Goal: Information Seeking & Learning: Learn about a topic

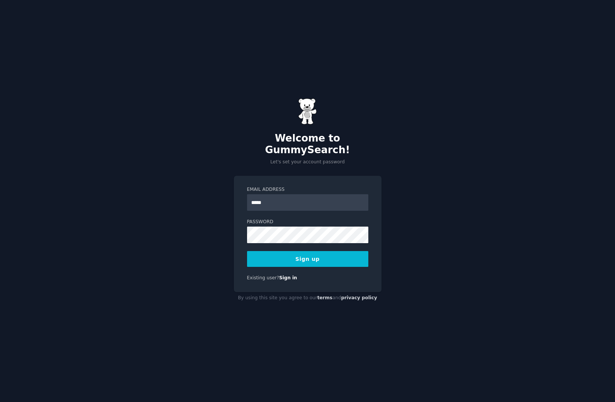
type input "**********"
click at [296, 207] on form "**********" at bounding box center [307, 226] width 121 height 81
click at [314, 253] on button "Sign up" at bounding box center [307, 259] width 121 height 16
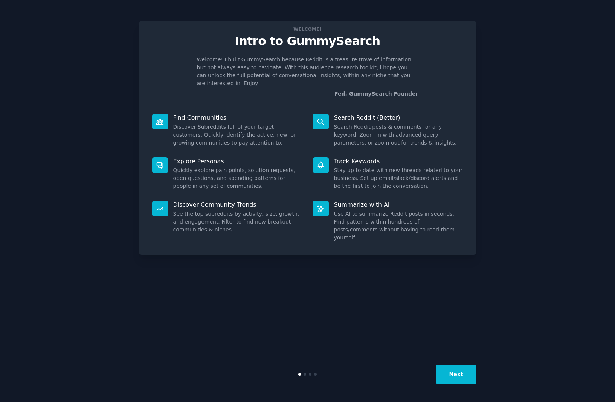
click at [455, 378] on button "Next" at bounding box center [456, 374] width 40 height 18
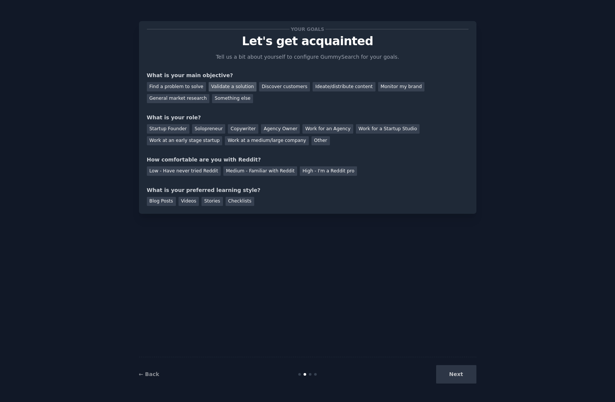
click at [221, 84] on div "Validate a solution" at bounding box center [233, 86] width 48 height 9
click at [169, 131] on div "Startup Founder" at bounding box center [168, 128] width 43 height 9
click at [206, 172] on div "Low - Have never tried Reddit" at bounding box center [184, 170] width 74 height 9
click at [162, 200] on div "Blog Posts" at bounding box center [161, 201] width 29 height 9
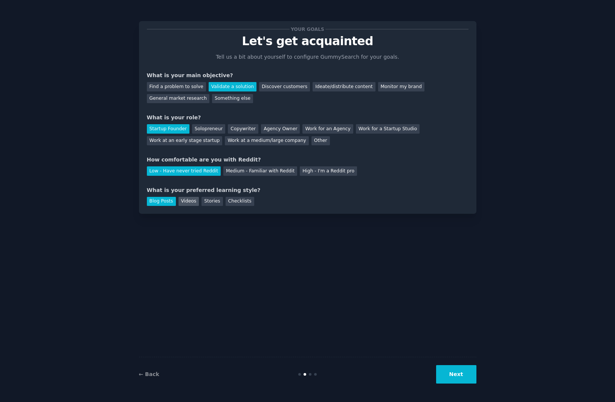
click at [196, 203] on div "Videos" at bounding box center [188, 201] width 21 height 9
click at [456, 371] on button "Next" at bounding box center [456, 374] width 40 height 18
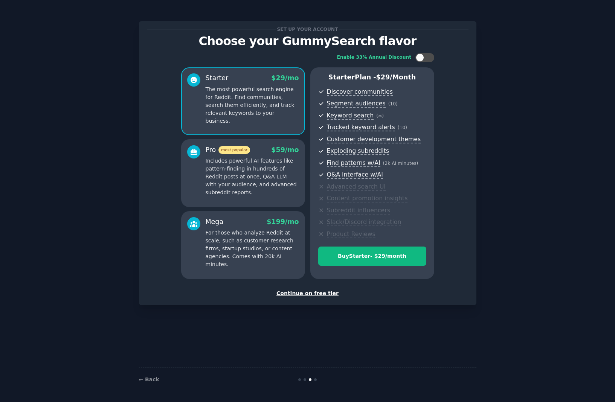
click at [319, 294] on div "Continue on free tier" at bounding box center [308, 294] width 322 height 8
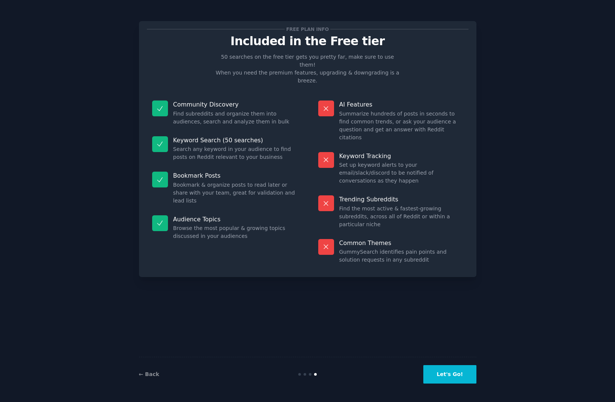
click at [456, 371] on button "Let's Go!" at bounding box center [449, 374] width 53 height 18
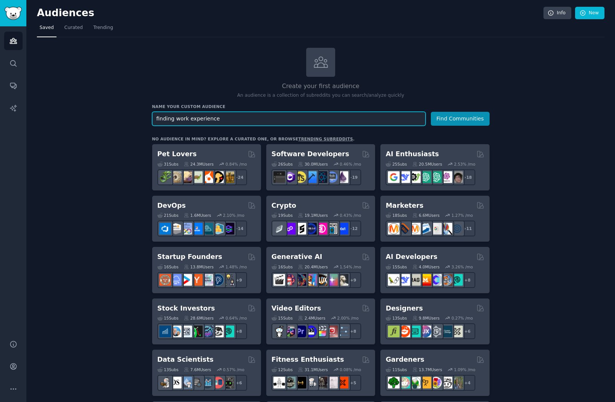
type input "finding work experience"
click at [431, 112] on button "Find Communities" at bounding box center [460, 119] width 59 height 14
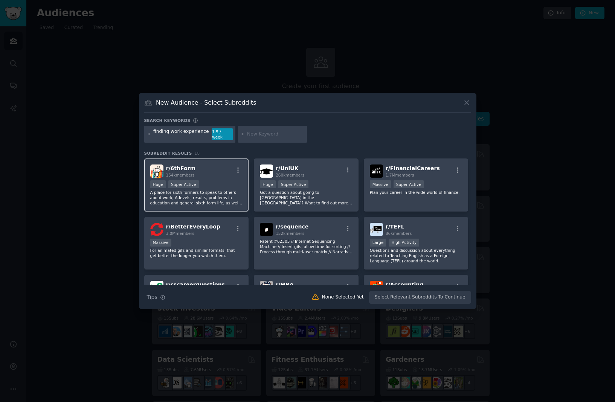
click at [198, 190] on p "A place for sixth formers to speak to others about work, A-levels, results, pro…" at bounding box center [196, 198] width 93 height 16
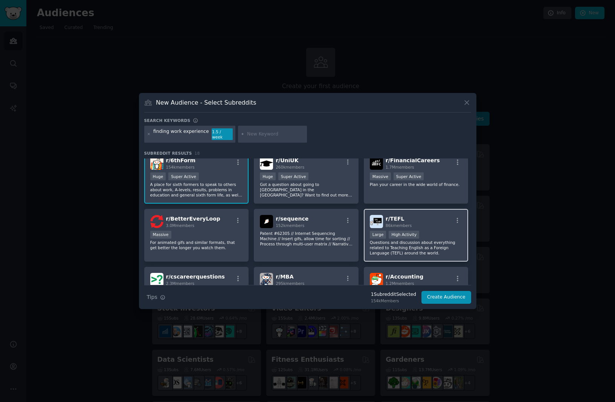
scroll to position [58, 0]
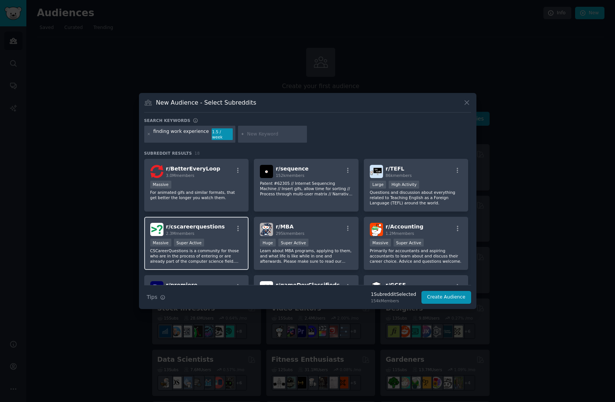
click at [241, 244] on div "Massive Super Active" at bounding box center [196, 243] width 93 height 9
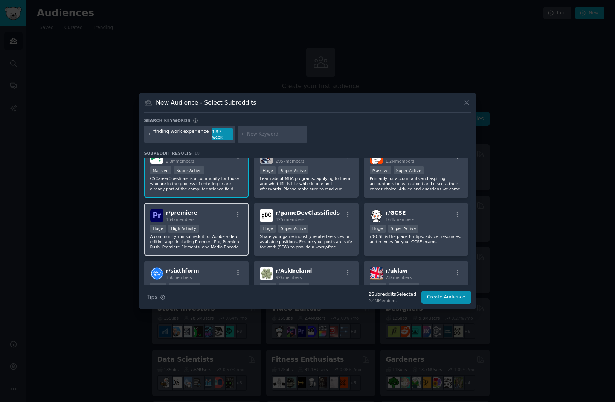
scroll to position [244, 0]
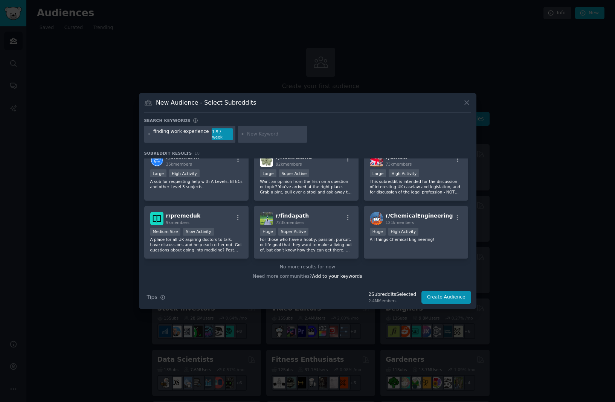
click at [263, 137] on input "text" at bounding box center [275, 134] width 57 height 7
type input "career"
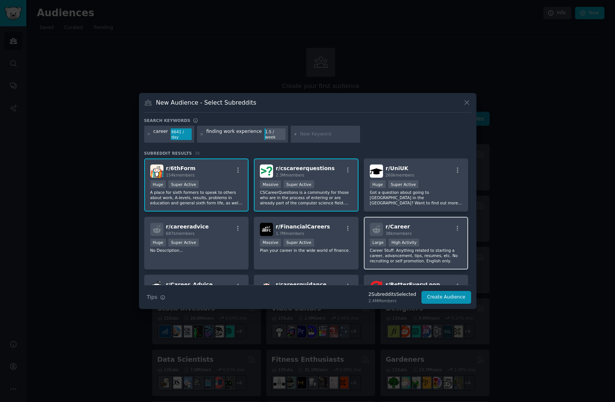
click at [451, 251] on p "Career Stuff. Anything related to starting a career, advancement, tips, resumes…" at bounding box center [416, 256] width 93 height 16
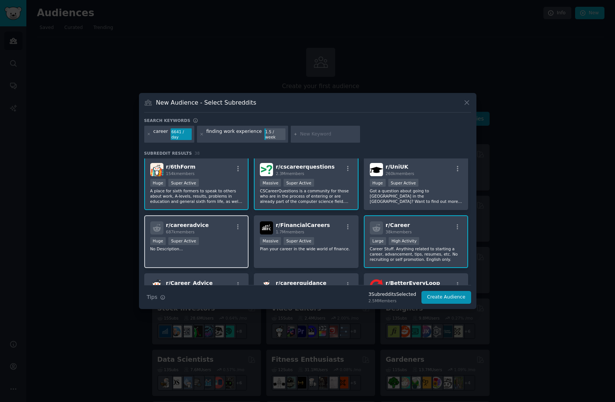
scroll to position [14, 0]
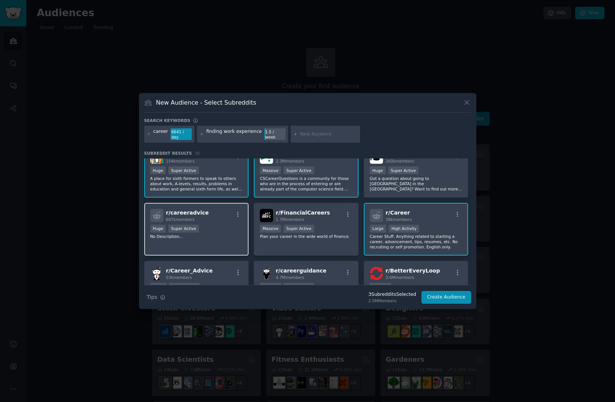
click at [233, 250] on div "r/ careeradvice 687k members Huge Super Active No Description..." at bounding box center [196, 229] width 105 height 53
click at [401, 248] on p "Career Stuff. Anything related to starting a career, advancement, tips, resumes…" at bounding box center [416, 242] width 93 height 16
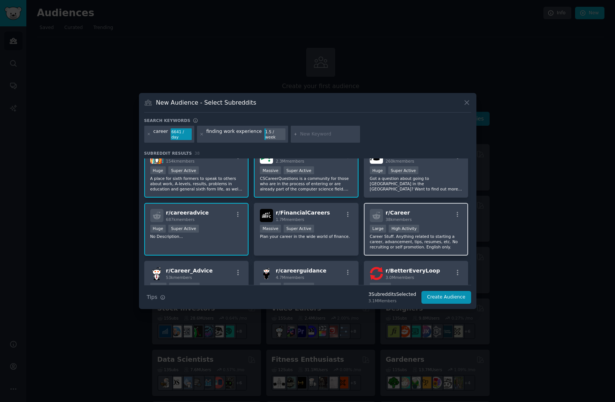
click at [401, 248] on p "Career Stuff. Anything related to starting a career, advancement, tips, resumes…" at bounding box center [416, 242] width 93 height 16
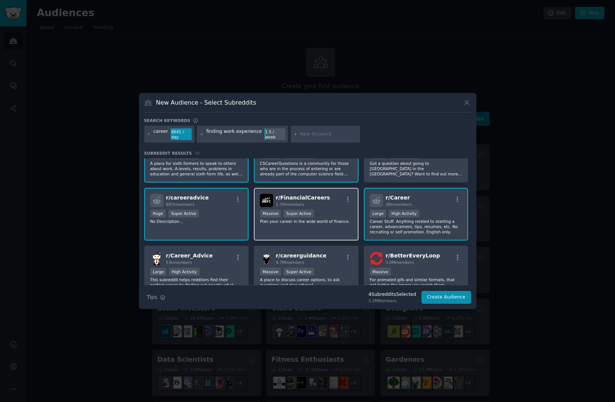
scroll to position [63, 0]
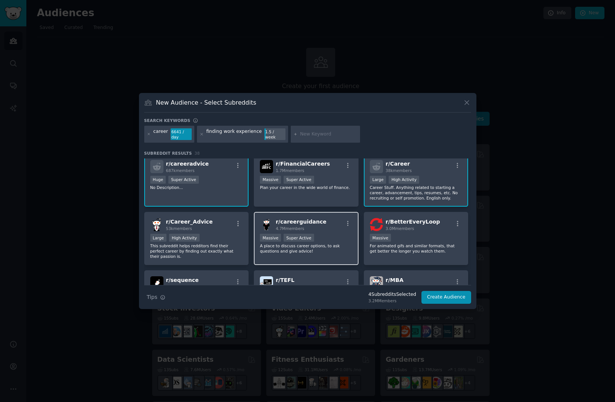
click at [338, 252] on p "A place to discuss career options, to ask questions and give advice!" at bounding box center [306, 248] width 93 height 11
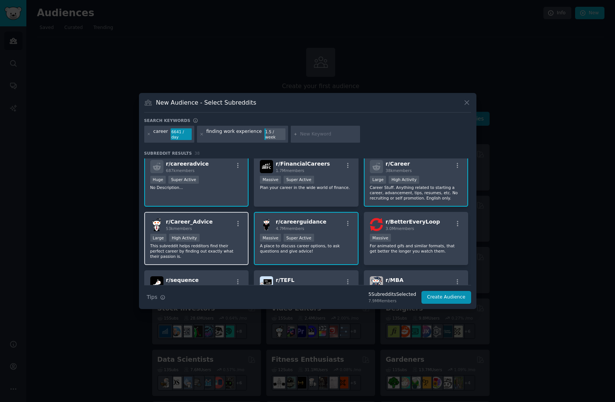
click at [236, 245] on p "This subreddit helps redditors find their perfect career by finding out exactly…" at bounding box center [196, 251] width 93 height 16
click at [320, 198] on div "r/ FinancialCareers 1.7M members 1,000,000+ members Massive Super Active Plan y…" at bounding box center [306, 180] width 105 height 53
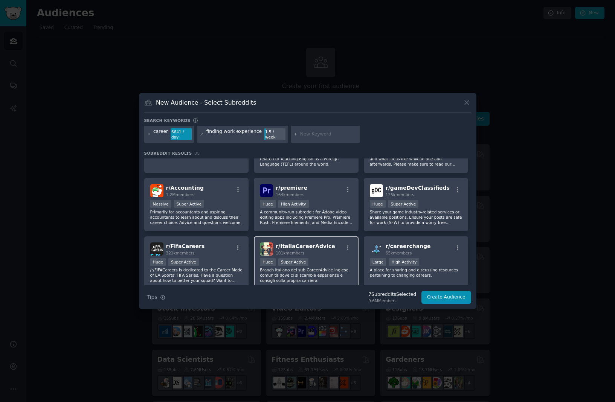
scroll to position [225, 0]
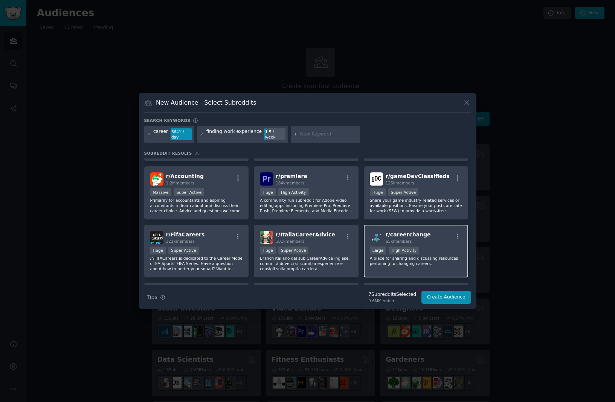
click at [391, 259] on p "A place for sharing and discussing resources pertaining to changing careers." at bounding box center [416, 261] width 93 height 11
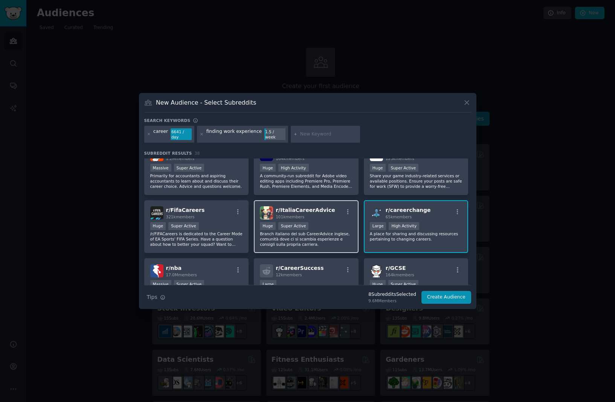
scroll to position [293, 0]
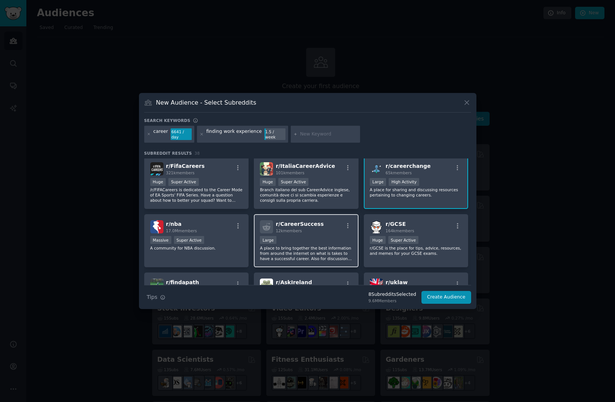
click at [280, 251] on p "A place to bring together the best information from around the internet on what…" at bounding box center [306, 254] width 93 height 16
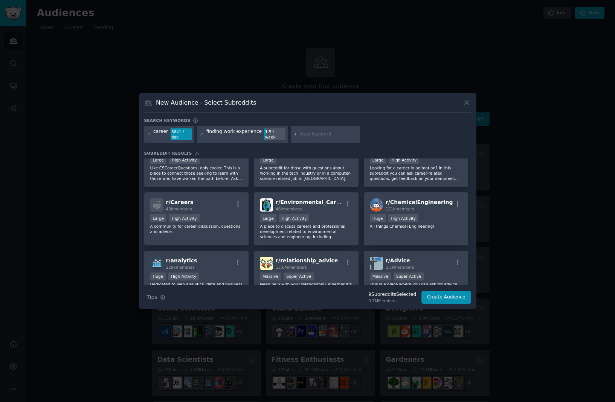
scroll to position [552, 0]
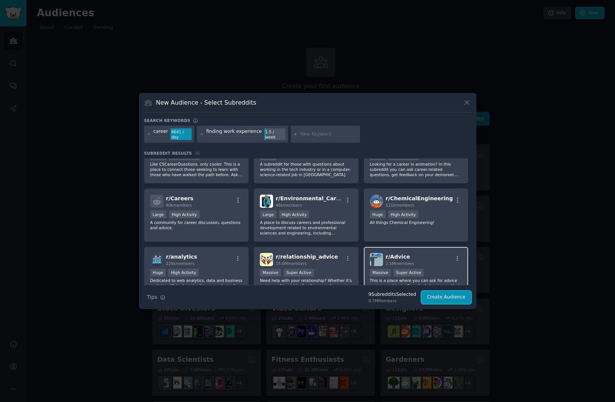
drag, startPoint x: 451, startPoint y: 296, endPoint x: 447, endPoint y: 254, distance: 41.6
click at [447, 254] on div "Search keywords career 6641 / day finding work experience 1.5 / week Subreddit …" at bounding box center [307, 211] width 327 height 186
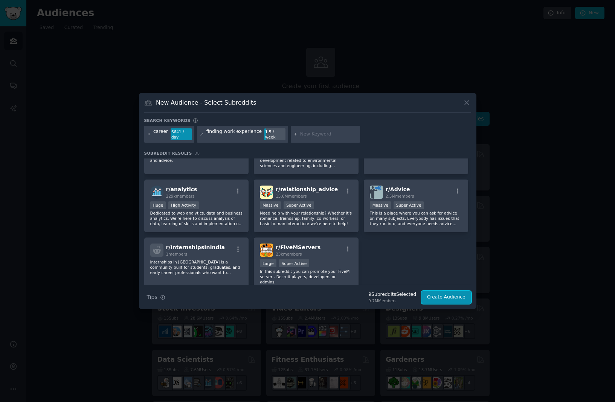
scroll to position [625, 0]
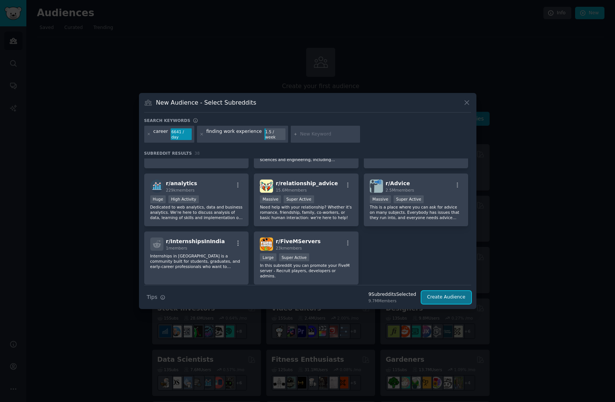
click at [451, 300] on button "Create Audience" at bounding box center [446, 297] width 50 height 13
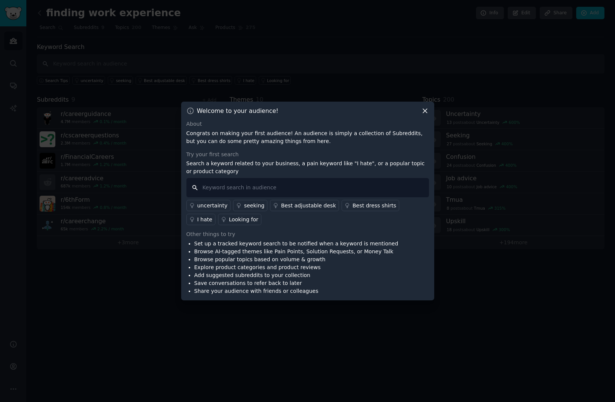
click at [250, 193] on input "text" at bounding box center [307, 187] width 243 height 19
type input "looking for"
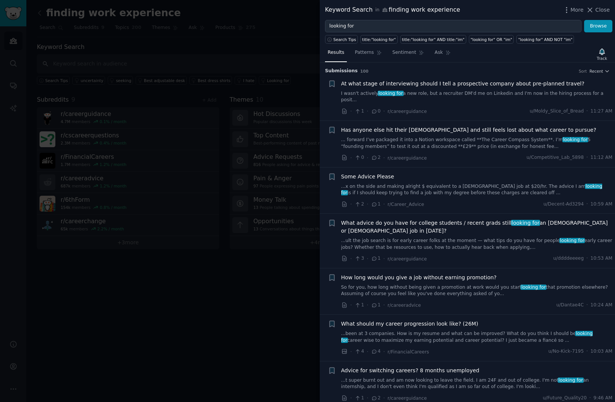
click at [536, 219] on span "What advice do you have for college students / recent grads still looking for a…" at bounding box center [477, 227] width 272 height 16
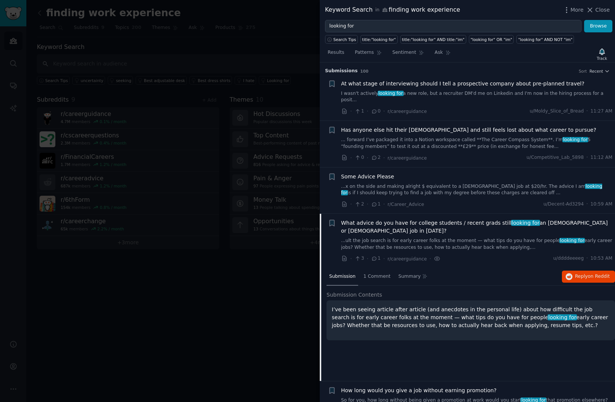
click at [480, 306] on p "I’ve been seeing article after article (and anecdotes in the personal life) abo…" at bounding box center [471, 318] width 278 height 24
click at [229, 319] on div at bounding box center [307, 201] width 615 height 402
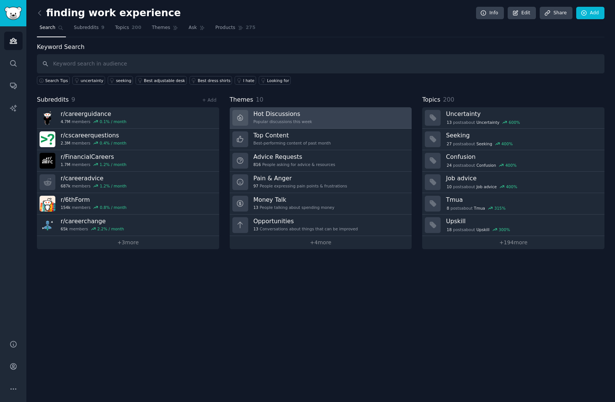
click at [297, 118] on div "Hot Discussions Popular discussions this week" at bounding box center [282, 118] width 59 height 16
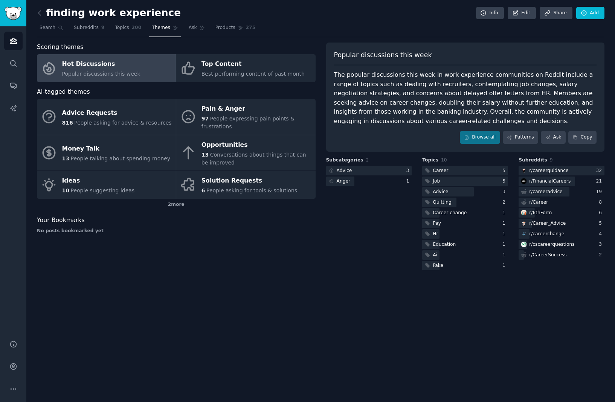
click at [167, 31] on span "Themes" at bounding box center [161, 27] width 18 height 7
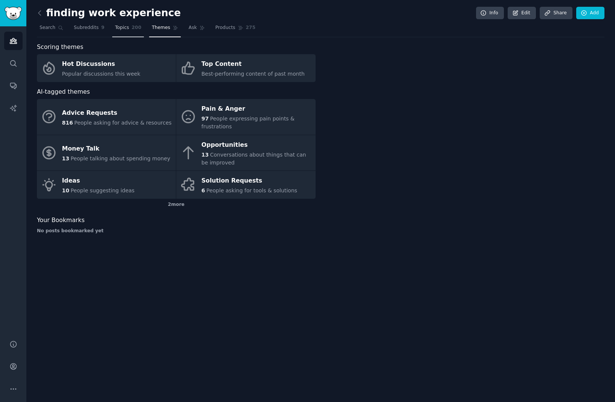
click at [124, 34] on link "Topics 200" at bounding box center [128, 29] width 32 height 15
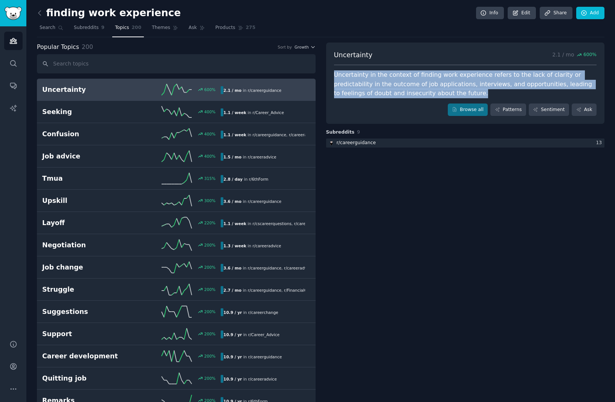
drag, startPoint x: 384, startPoint y: 90, endPoint x: 334, endPoint y: 76, distance: 51.8
click at [334, 76] on div "Uncertainty in the context of finding work experience refers to the lack of cla…" at bounding box center [465, 84] width 263 height 28
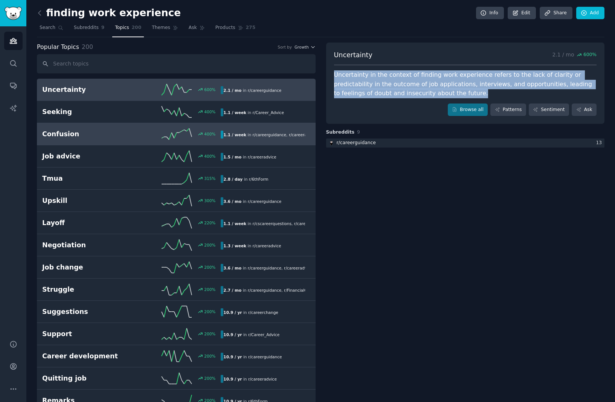
copy div "Uncertainty in the context of finding work experience refers to the lack of cla…"
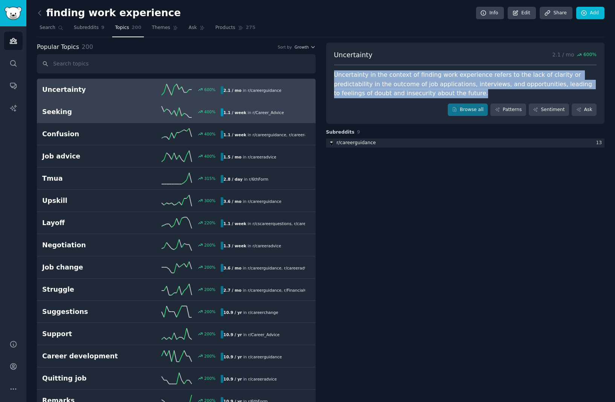
click at [168, 108] on icon at bounding box center [177, 111] width 30 height 11
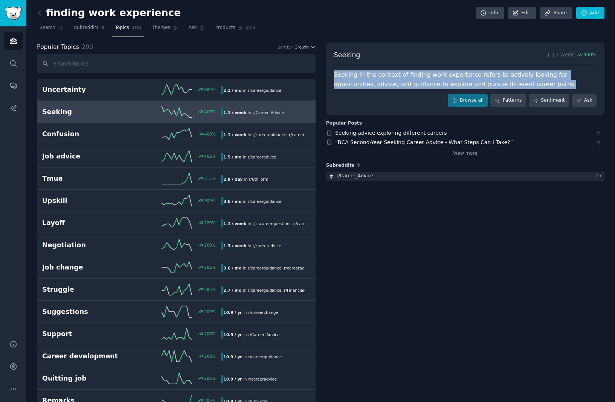
drag, startPoint x: 530, startPoint y: 85, endPoint x: 327, endPoint y: 71, distance: 203.9
click at [327, 71] on div "Seeking 1.1 / week 400 % Seeking in the context of finding work experience refe…" at bounding box center [465, 79] width 279 height 72
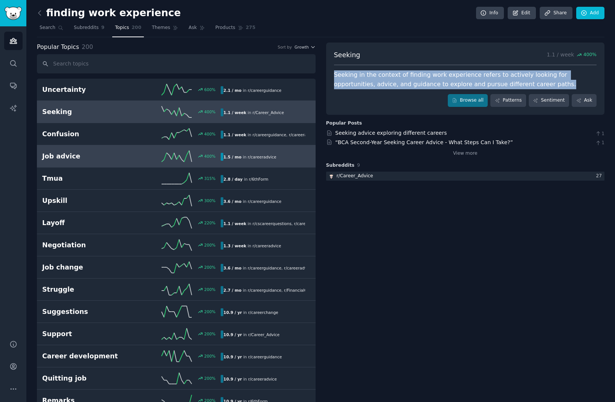
copy div "Seeking in the context of finding work experience refers to actively looking fo…"
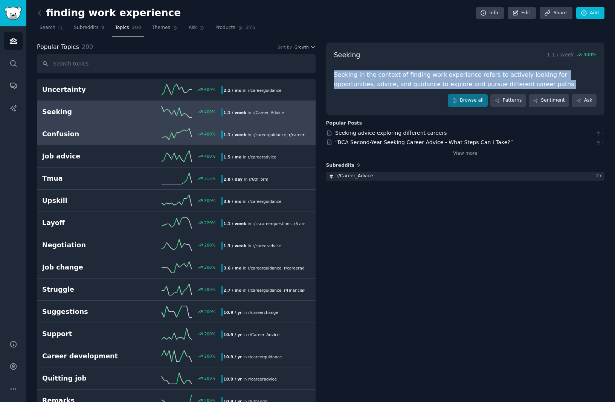
click at [140, 143] on link "Confusion 400 % 1.1 / week in r/ careerguidance , r/ careeradvice , and 2 other…" at bounding box center [176, 134] width 279 height 22
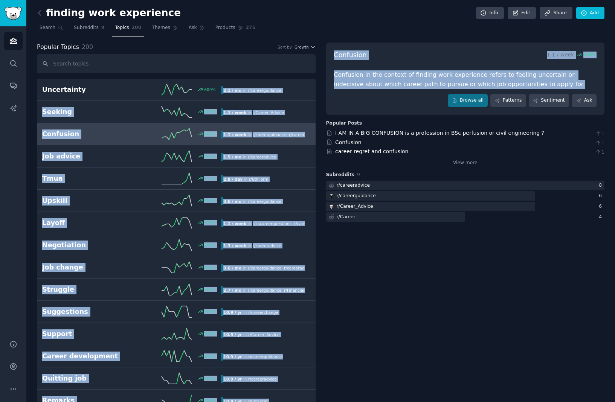
drag, startPoint x: 537, startPoint y: 81, endPoint x: 314, endPoint y: 78, distance: 223.3
drag, startPoint x: 345, startPoint y: 76, endPoint x: 325, endPoint y: 74, distance: 20.1
click at [344, 76] on div "Confusion in the context of finding work experience refers to feeling uncertain…" at bounding box center [465, 79] width 263 height 18
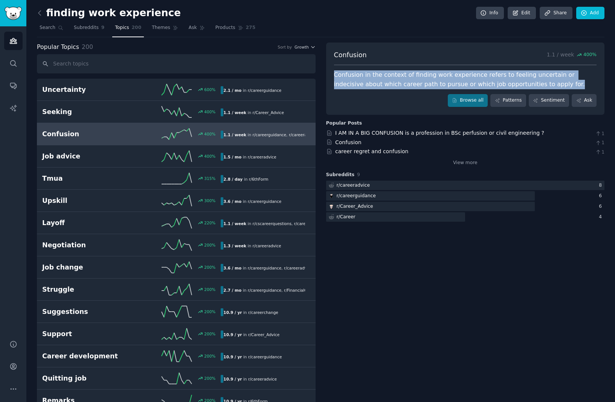
drag, startPoint x: 330, startPoint y: 74, endPoint x: 506, endPoint y: 83, distance: 176.1
click at [519, 82] on div "Confusion 1.1 / week 400 % Confusion in the context of finding work experience …" at bounding box center [465, 79] width 279 height 72
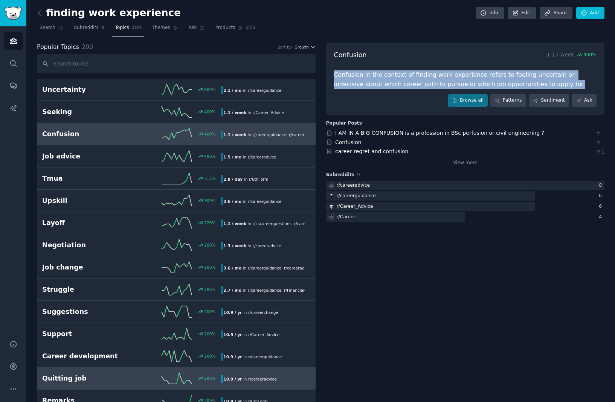
copy div "Confusion in the context of finding work experience refers to feeling uncertain…"
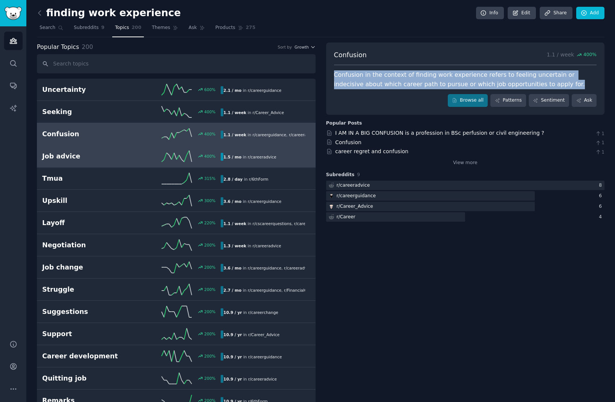
click at [153, 166] on link "Job advice 400 % 1.5 / mo in r/ careeradvice" at bounding box center [176, 156] width 279 height 22
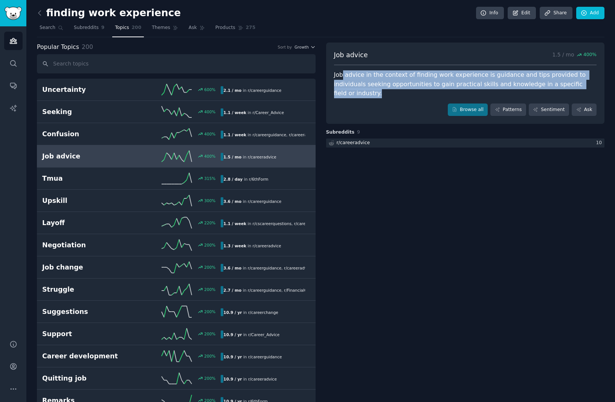
drag, startPoint x: 579, startPoint y: 80, endPoint x: 341, endPoint y: 78, distance: 237.6
click at [341, 78] on div "Job advice in the context of finding work experience is guidance and tips provi…" at bounding box center [465, 84] width 263 height 28
drag, startPoint x: 334, startPoint y: 75, endPoint x: 586, endPoint y: 82, distance: 252.0
click at [586, 82] on div "Job advice in the context of finding work experience is guidance and tips provi…" at bounding box center [465, 84] width 263 height 28
copy div "Job advice in the context of finding work experience is guidance and tips provi…"
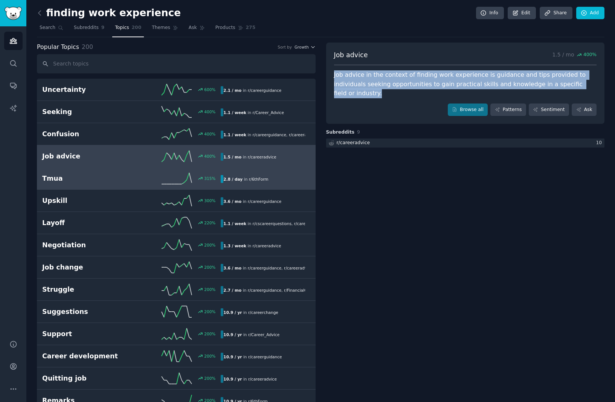
click at [166, 188] on link "Tmua 315 % 2.8 / day in r/ 6thForm" at bounding box center [176, 179] width 279 height 22
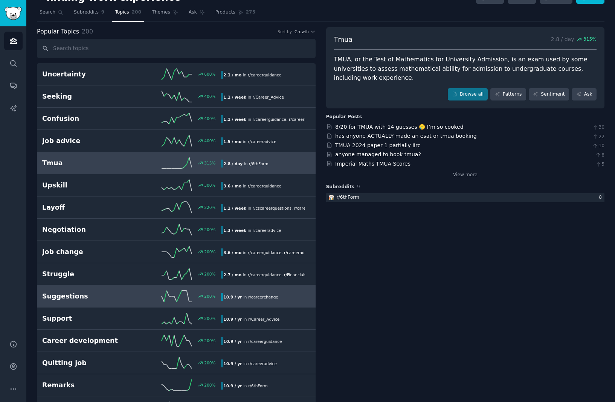
scroll to position [26, 0]
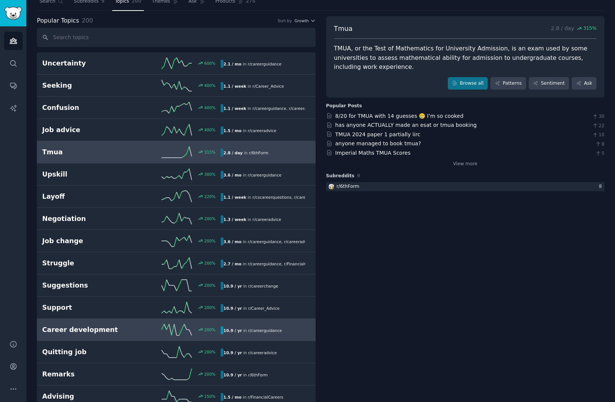
click at [171, 334] on line at bounding box center [170, 329] width 3 height 11
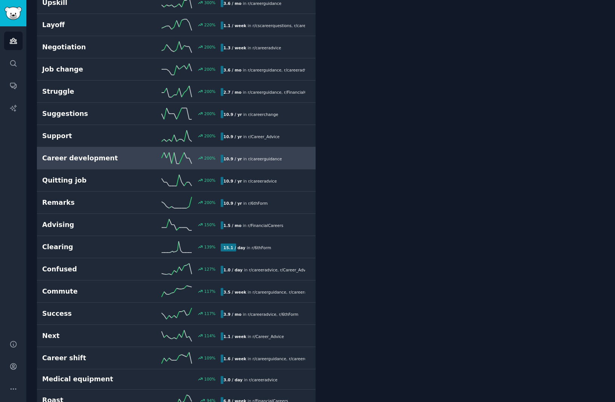
scroll to position [43, 0]
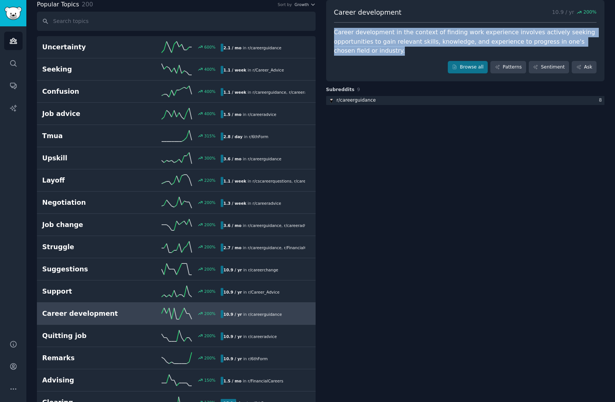
drag, startPoint x: 375, startPoint y: 51, endPoint x: 334, endPoint y: 34, distance: 44.2
click at [334, 34] on div "Career development in the context of finding work experience involves actively …" at bounding box center [465, 42] width 263 height 28
copy div "Career development in the context of finding work experience involves actively …"
